Goal: Transaction & Acquisition: Purchase product/service

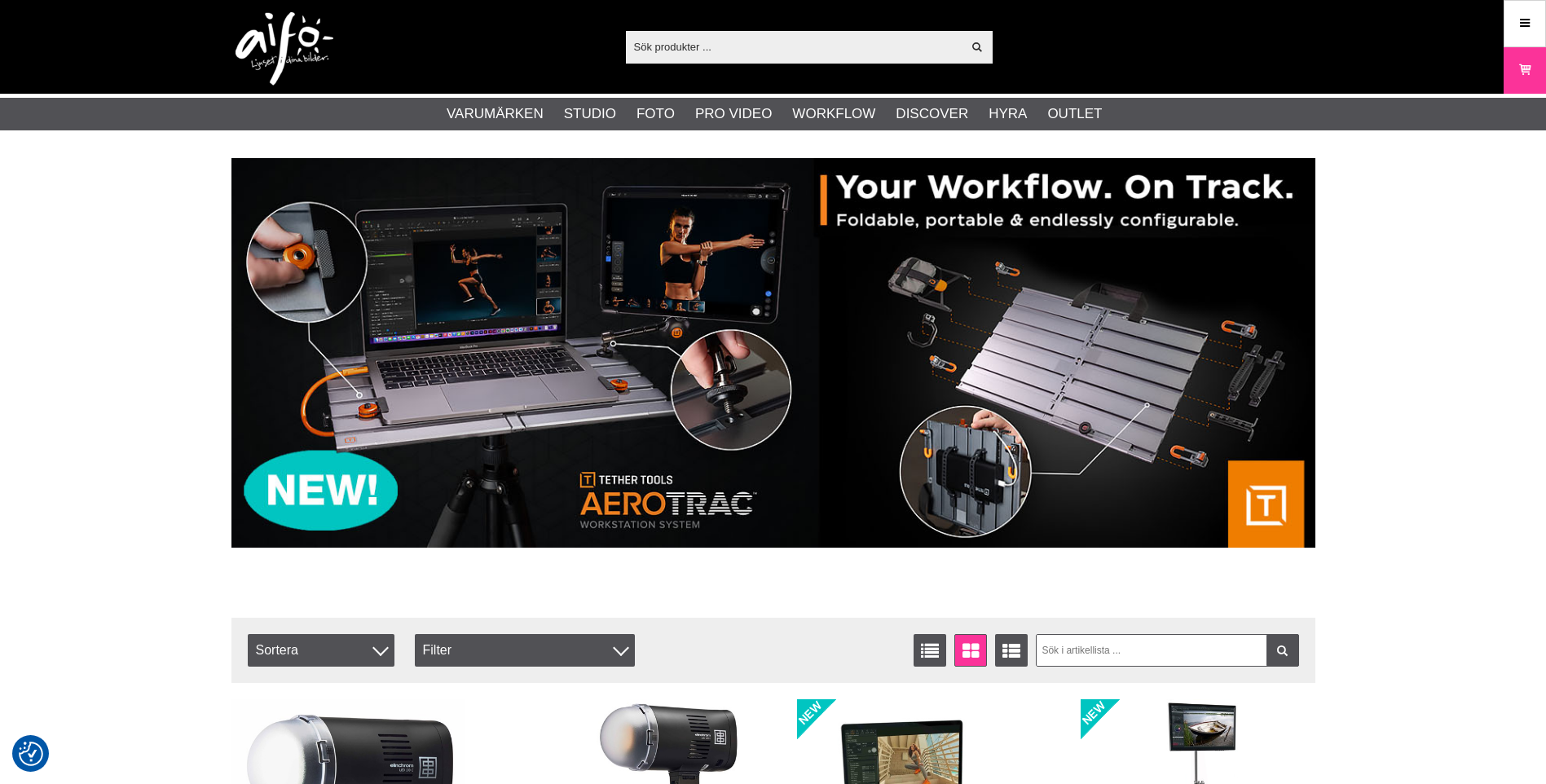
click at [740, 27] on div "Visa alla Artiklar Kategorier av artiklar Din sökning på gav inga träffar. Var …" at bounding box center [773, 47] width 1108 height 94
click at [735, 37] on input "text" at bounding box center [794, 46] width 337 height 24
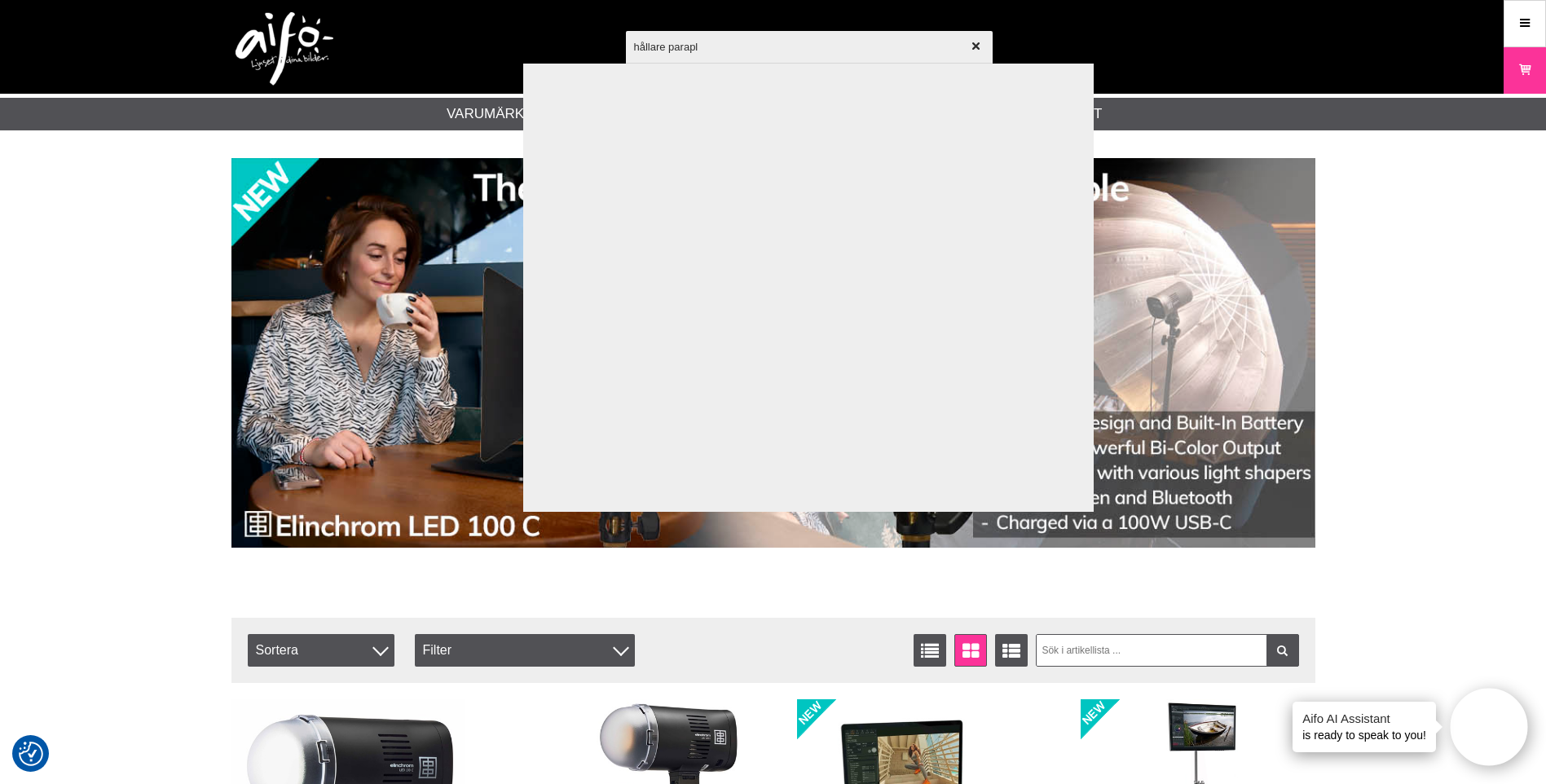
type input "hållare paraply"
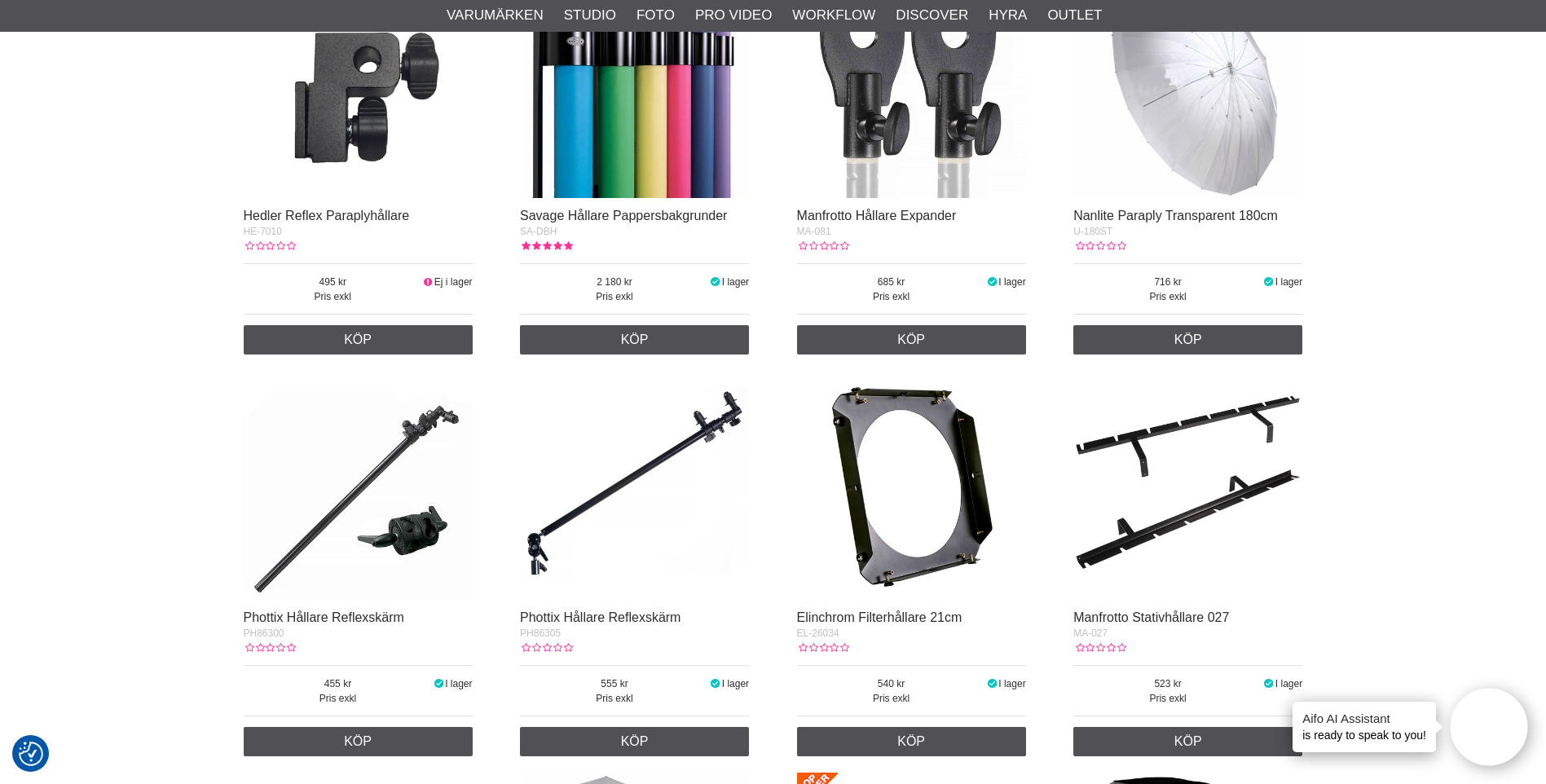
scroll to position [163, 0]
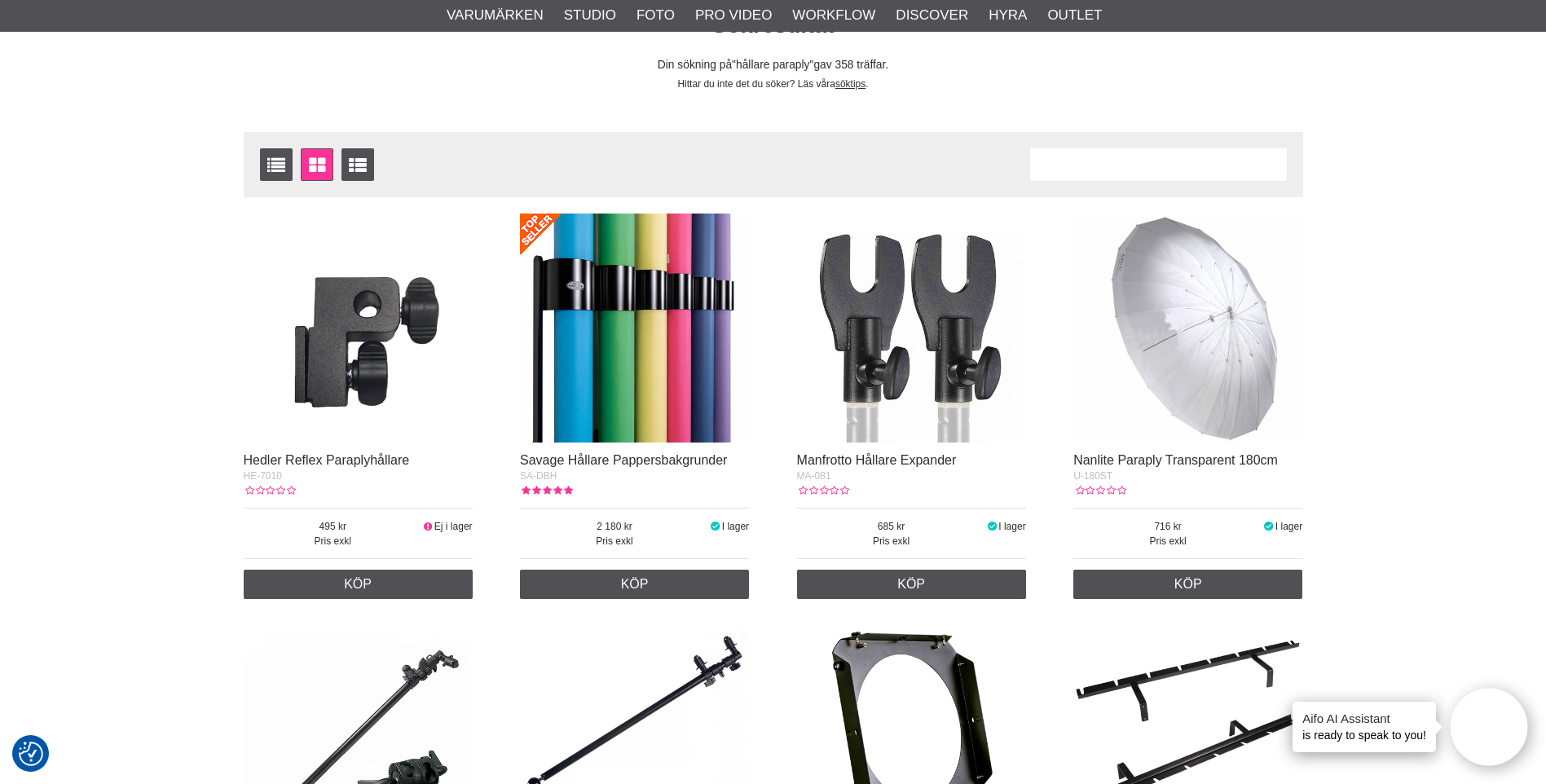
click at [295, 382] on img at bounding box center [358, 327] width 229 height 229
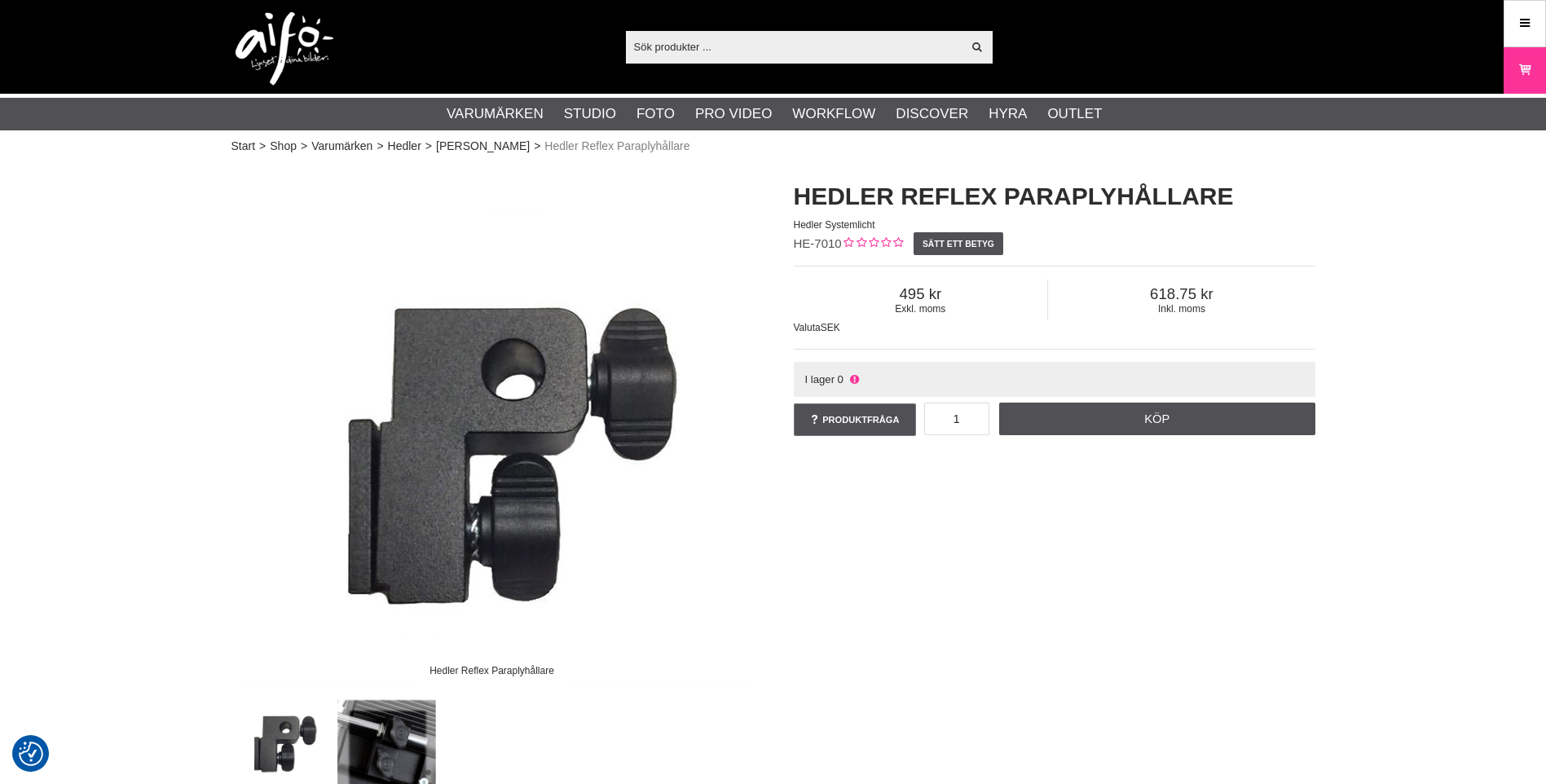
scroll to position [82, 0]
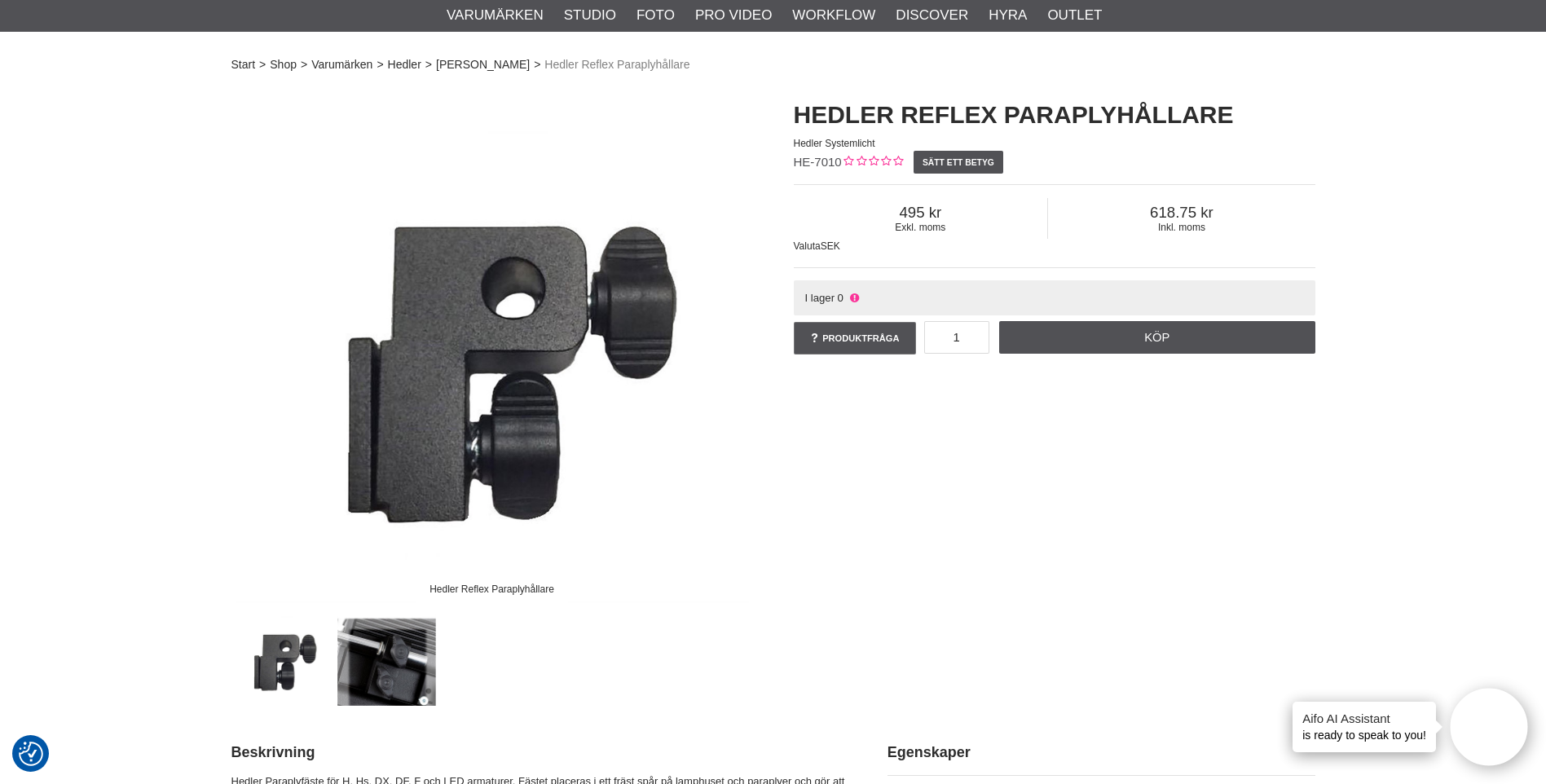
click at [424, 654] on img at bounding box center [386, 655] width 98 height 98
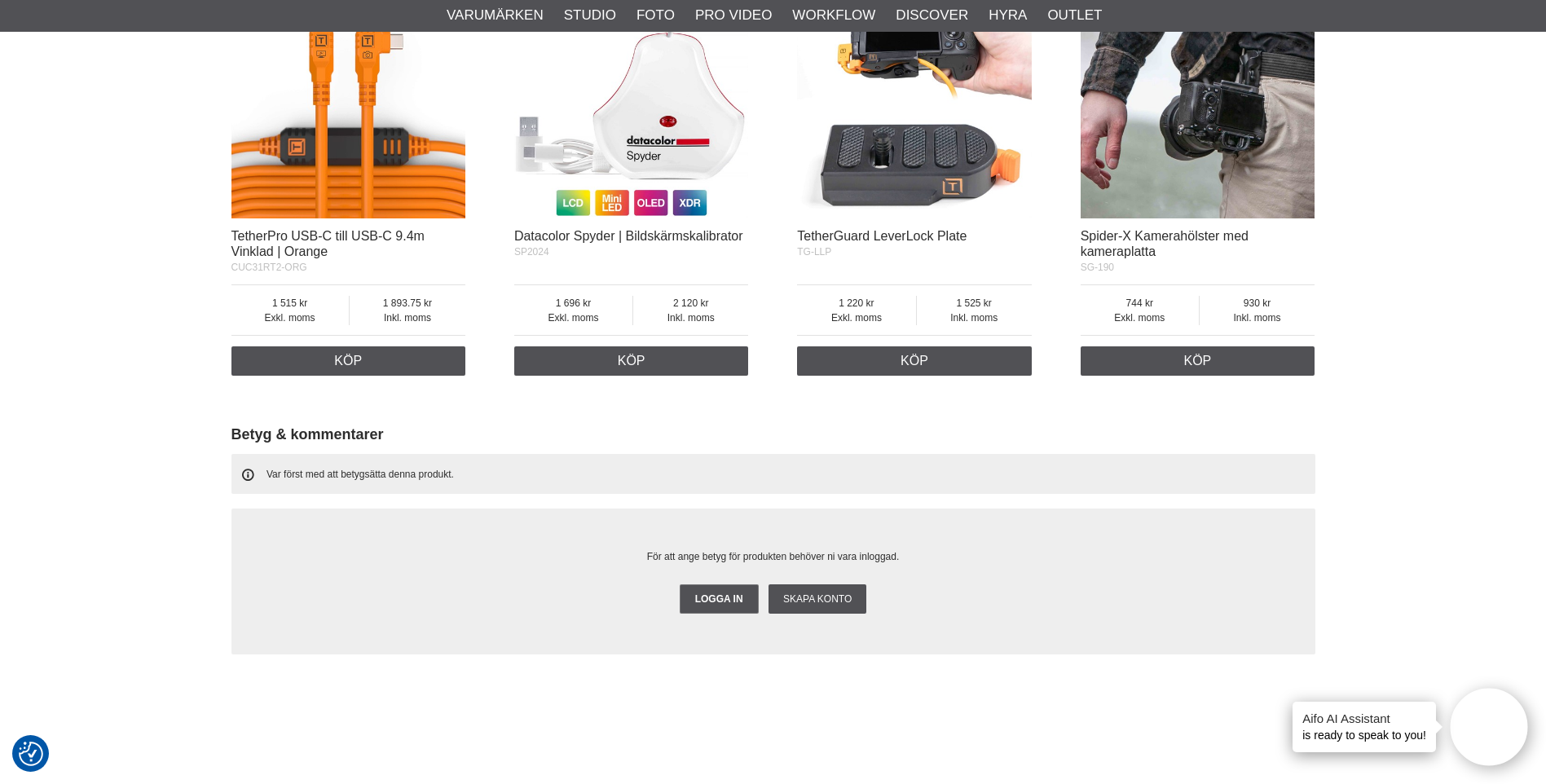
scroll to position [1629, 0]
